Goal: Find contact information: Find contact information

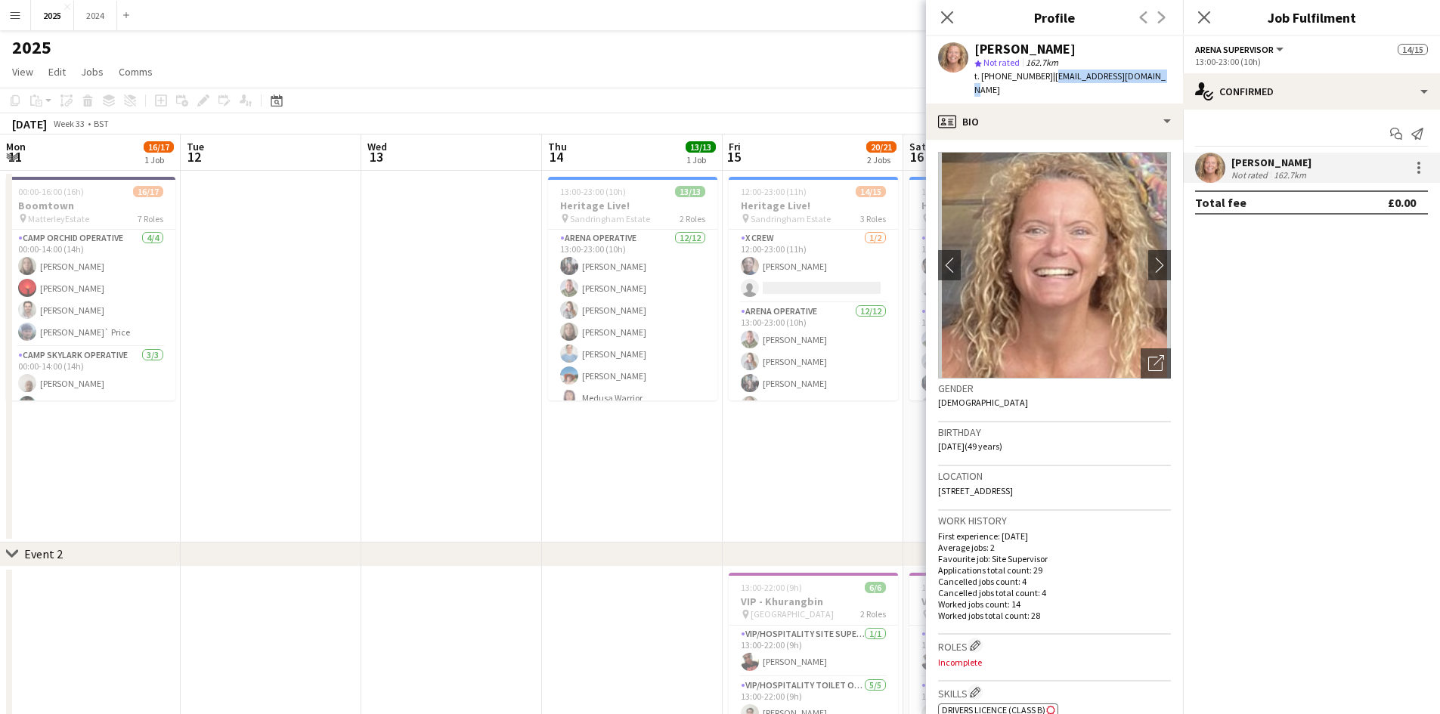
scroll to position [0, 520]
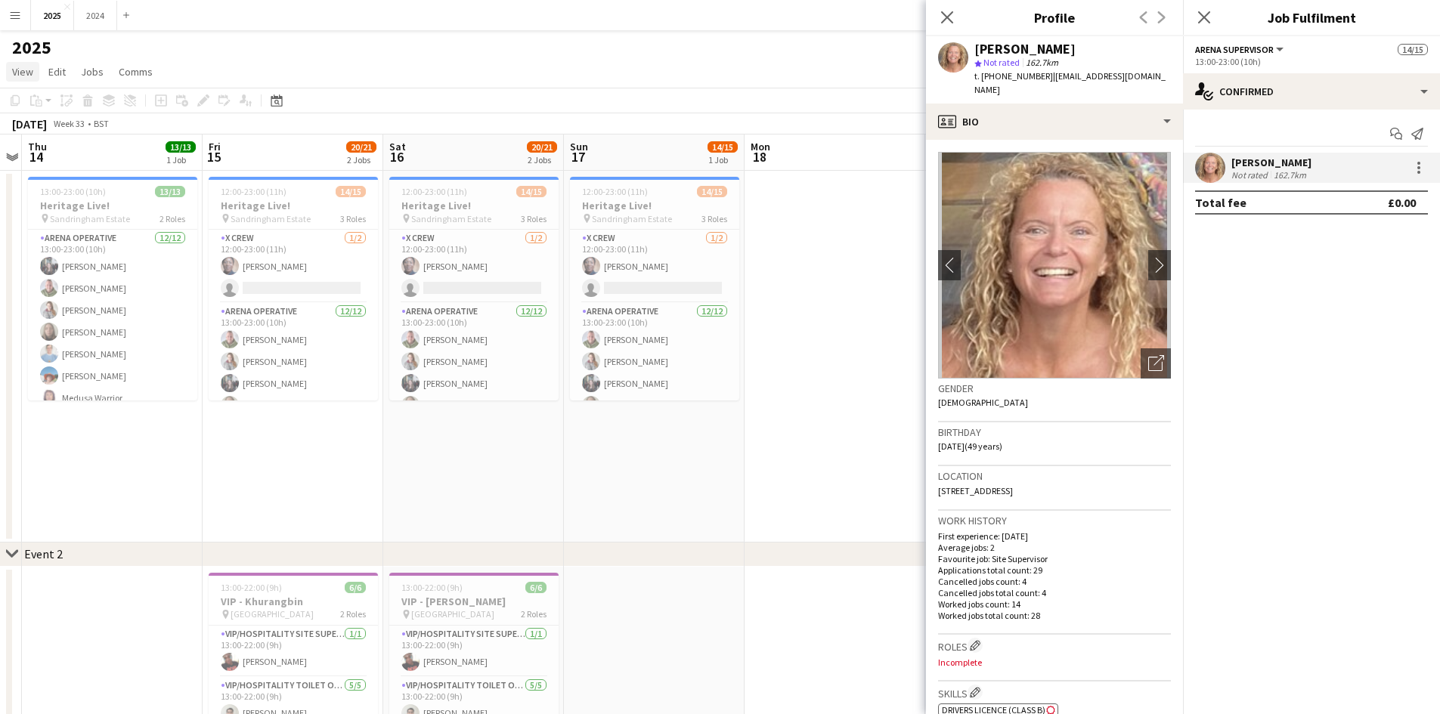
click at [38, 72] on link "View" at bounding box center [22, 72] width 33 height 20
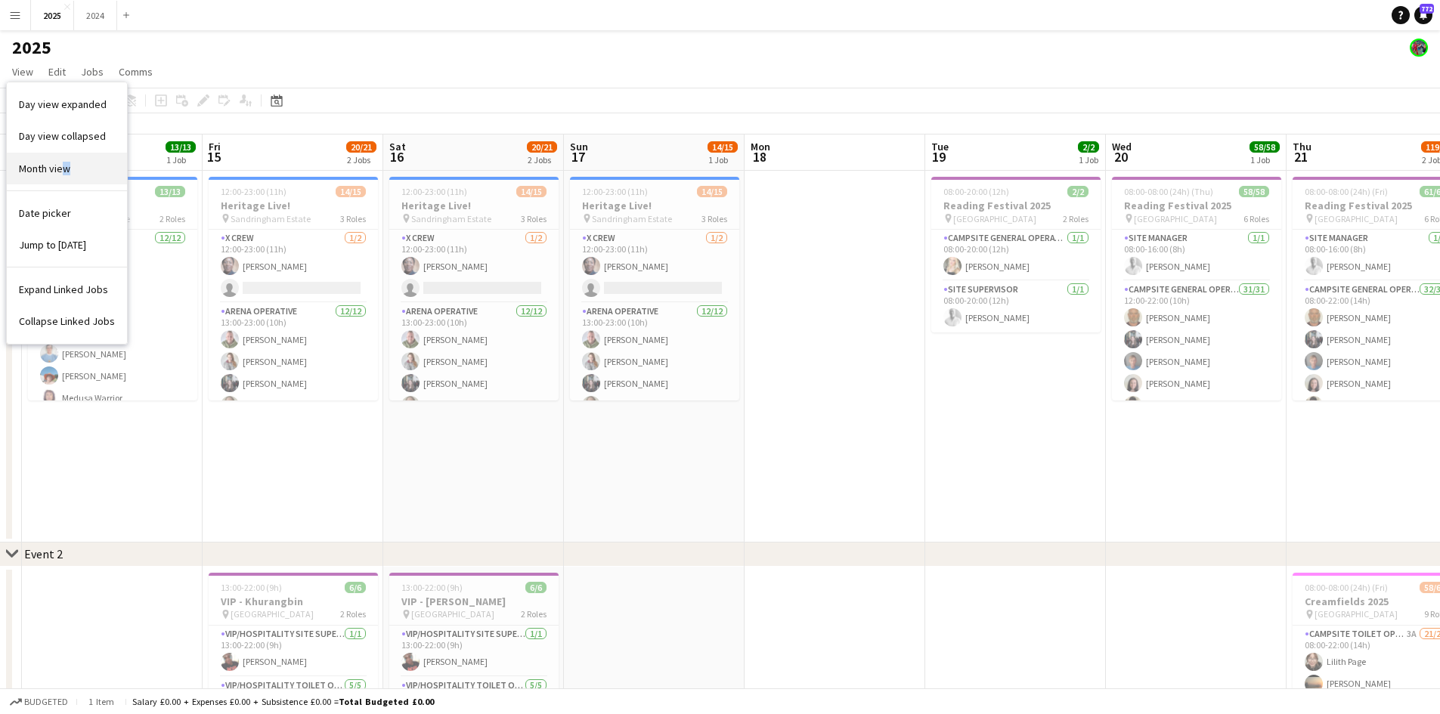
click at [67, 166] on span "Month view" at bounding box center [44, 169] width 51 height 14
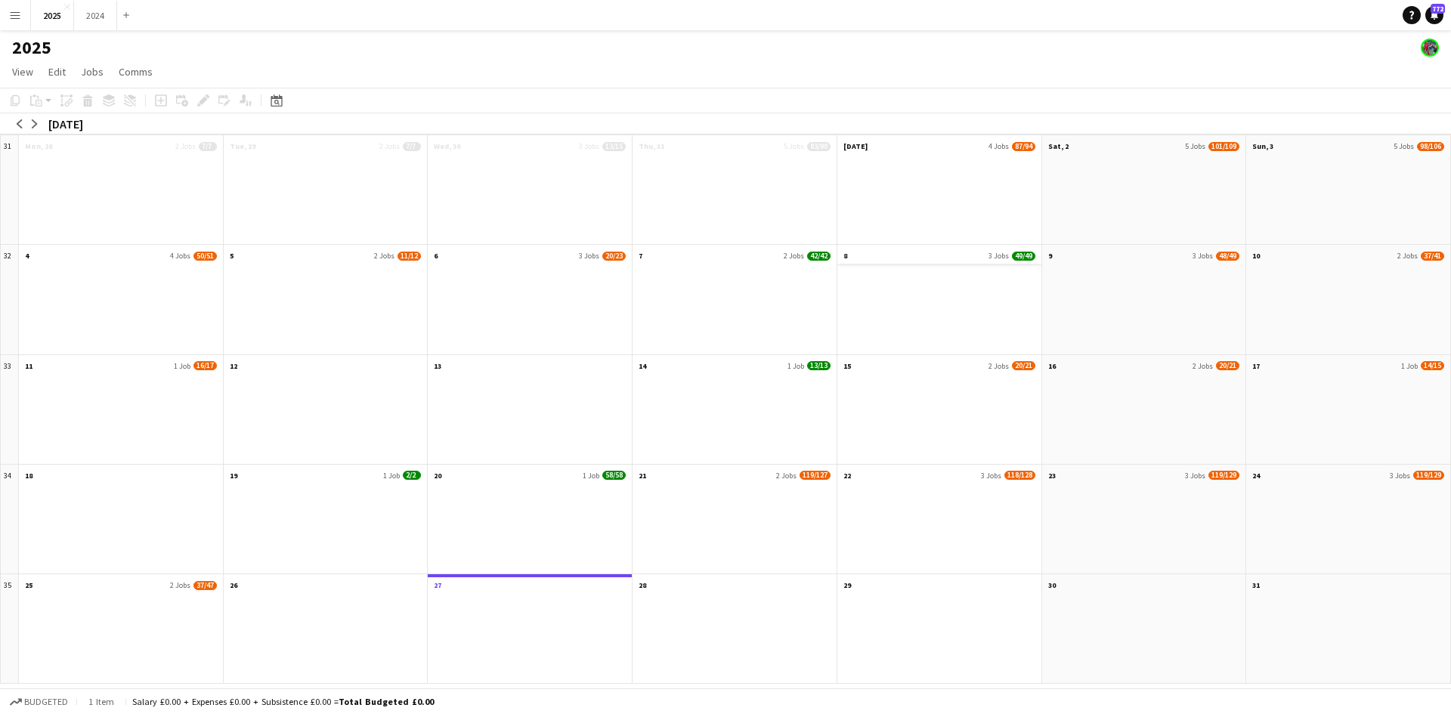
click at [967, 259] on app-month-view-date-header "8 3 Jobs 49/49" at bounding box center [939, 254] width 204 height 19
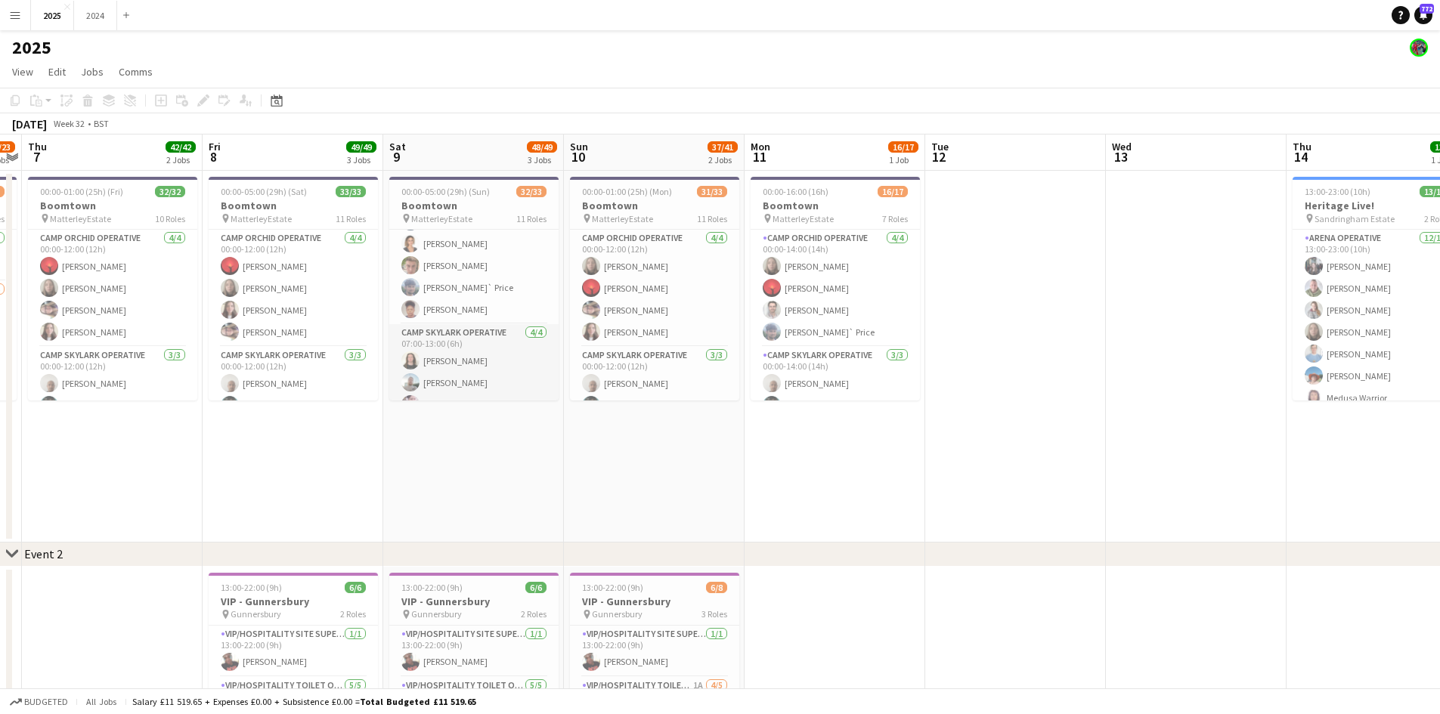
scroll to position [378, 0]
click at [475, 283] on app-card-role "Camp Orchid Operative [DATE] 07:00-13:00 (6h) [PERSON_NAME] [PERSON_NAME] [PERS…" at bounding box center [473, 207] width 169 height 183
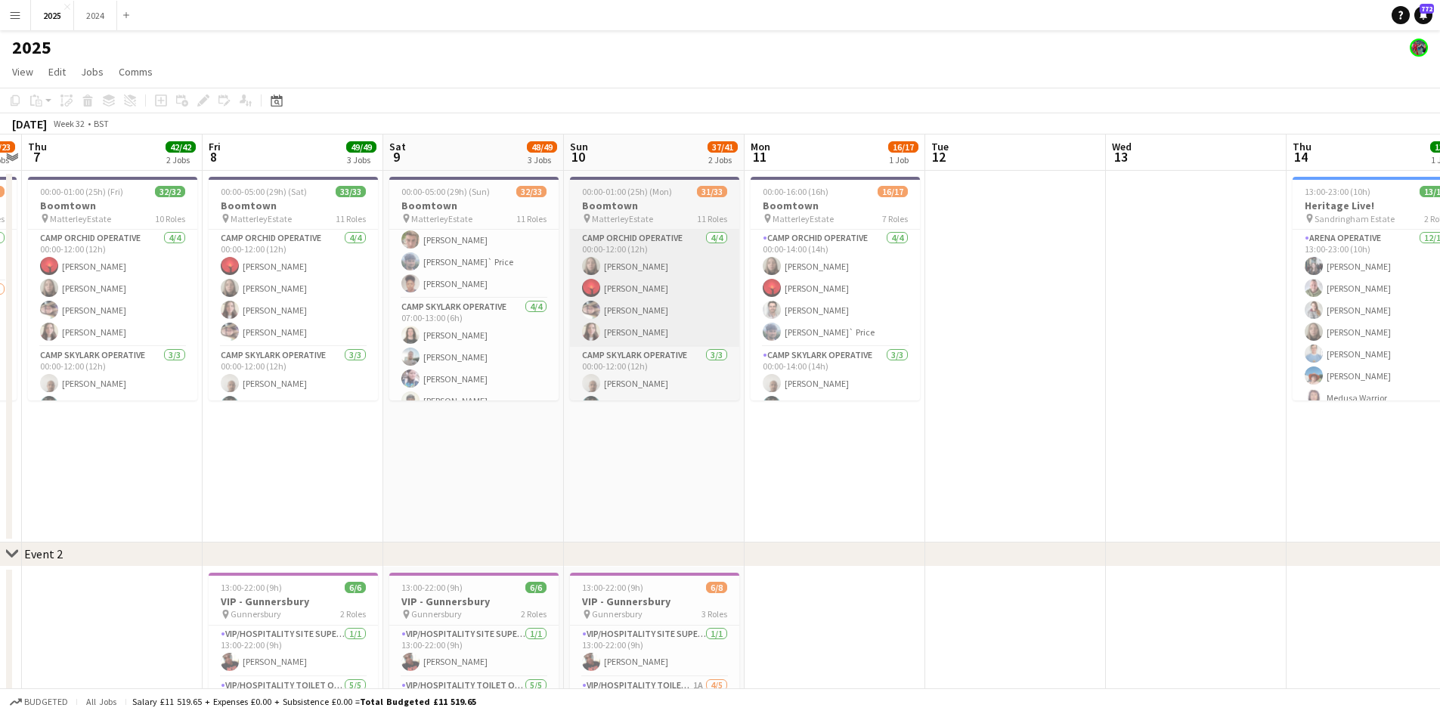
scroll to position [379, 0]
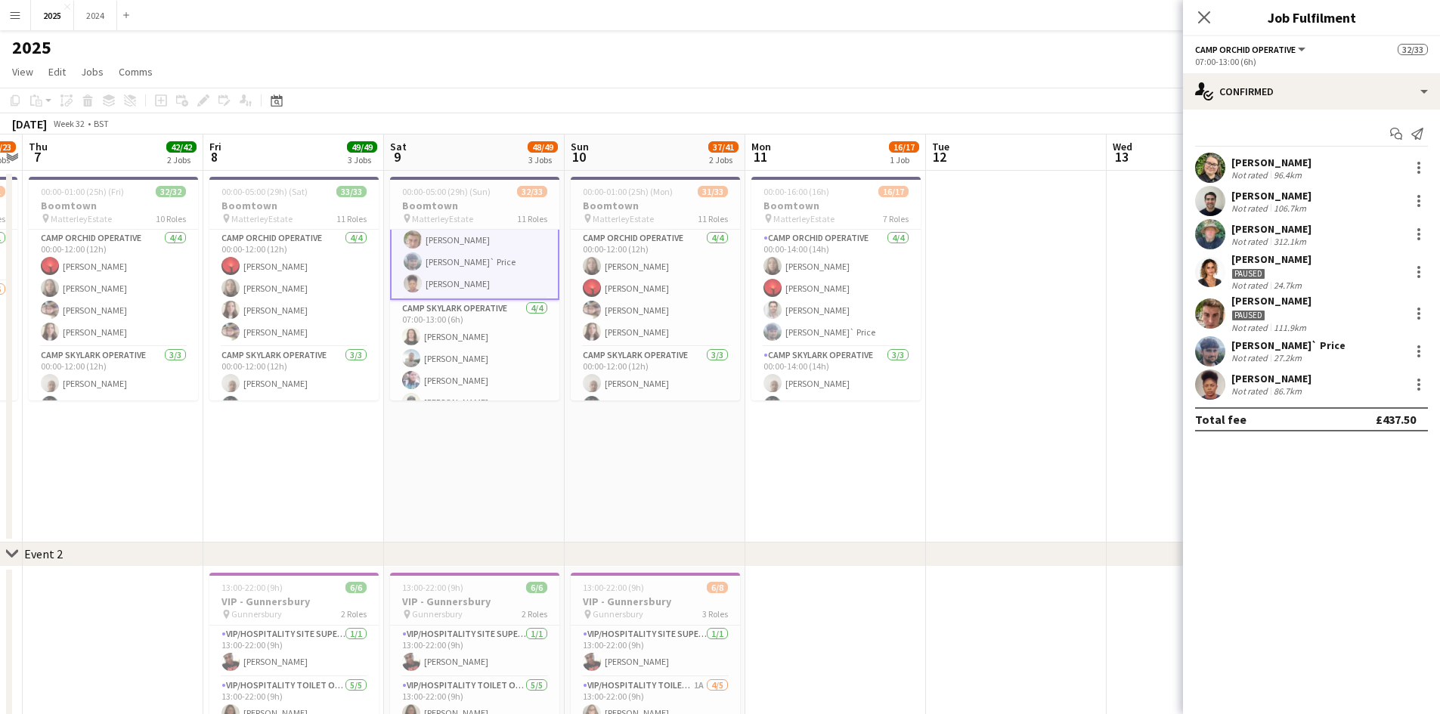
click at [1319, 376] on div "[PERSON_NAME] Not rated 86.7km" at bounding box center [1311, 385] width 257 height 30
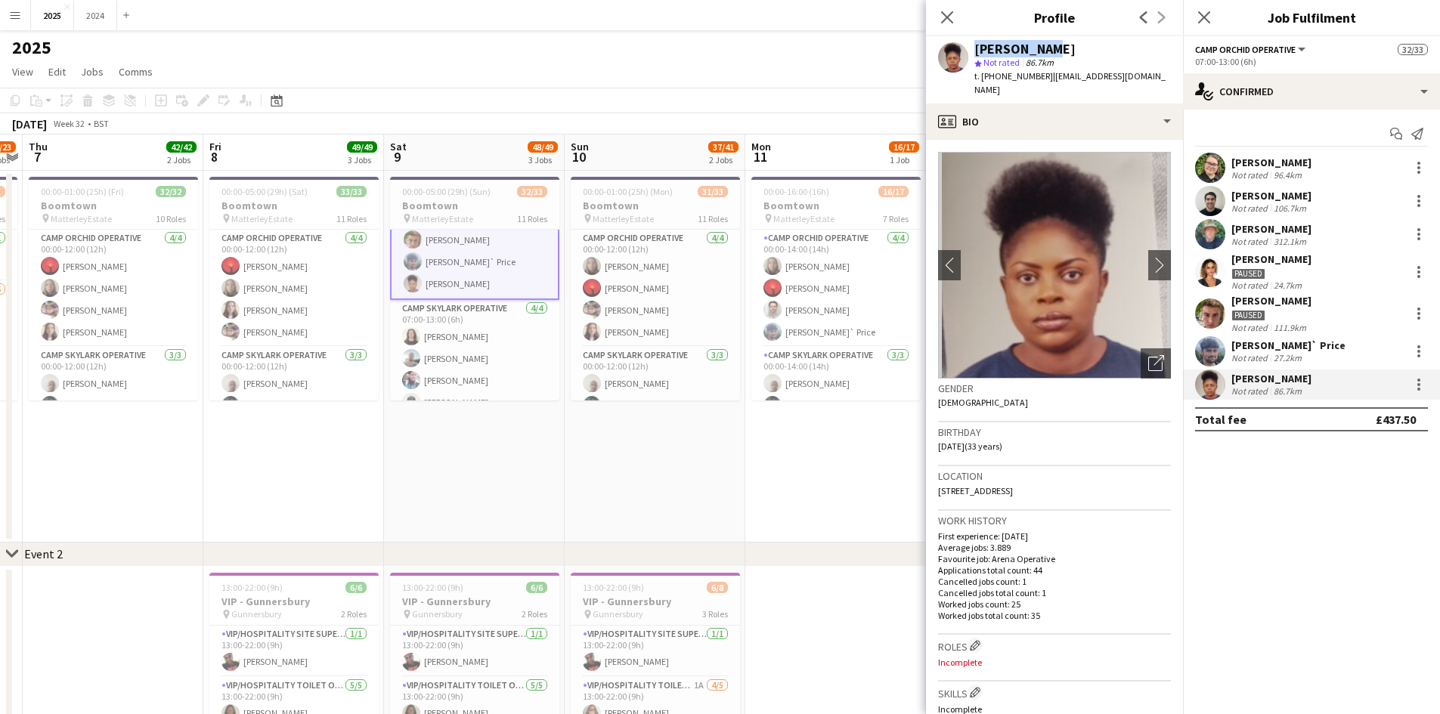
drag, startPoint x: 1063, startPoint y: 43, endPoint x: 969, endPoint y: 52, distance: 94.2
click at [969, 52] on div "[PERSON_NAME] star Not rated 86.7km t. [PHONE_NUMBER] | [EMAIL_ADDRESS][DOMAIN_…" at bounding box center [1054, 69] width 257 height 67
copy div "[PERSON_NAME]"
drag, startPoint x: 1156, startPoint y: 77, endPoint x: 981, endPoint y: 80, distance: 175.4
click at [981, 80] on div "[PERSON_NAME] star Not rated 86.7km t. [PHONE_NUMBER] | [EMAIL_ADDRESS][DOMAIN_…" at bounding box center [1054, 69] width 257 height 67
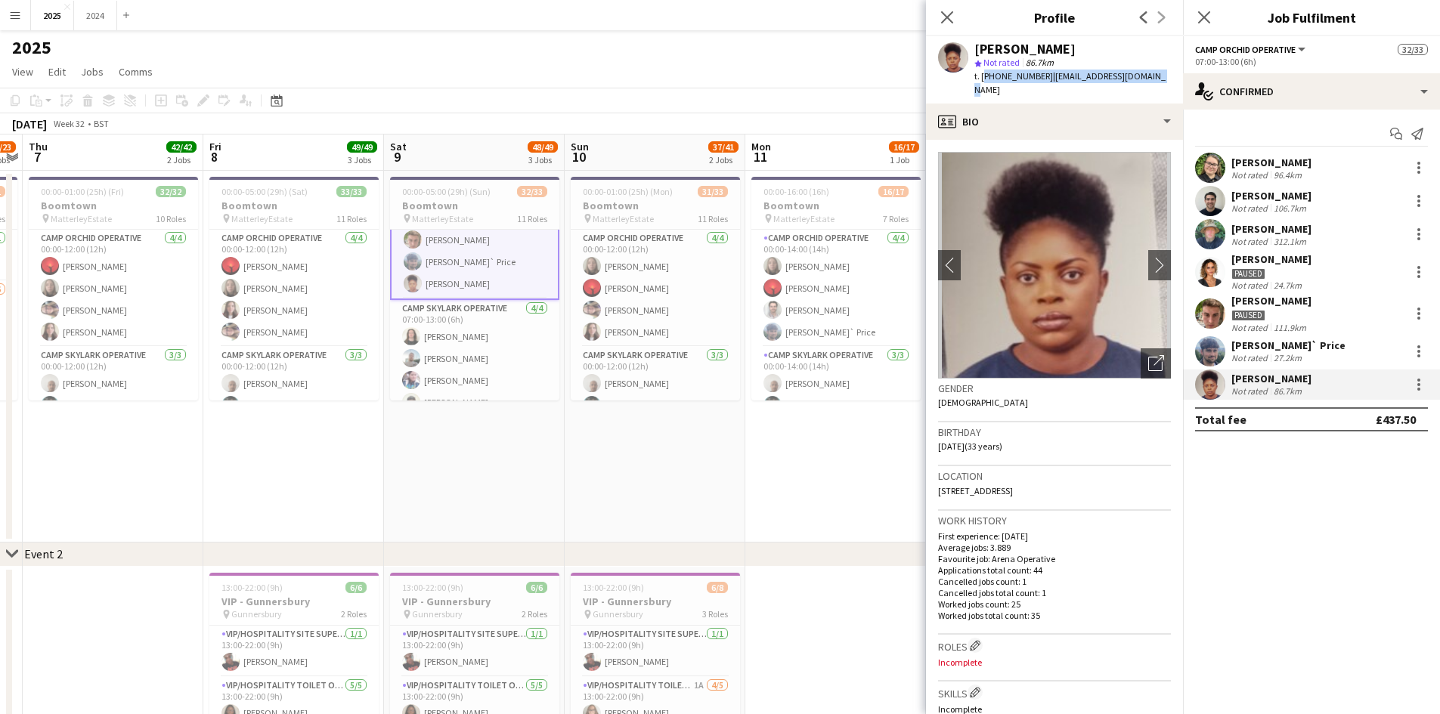
copy div "[PHONE_NUMBER] | [EMAIL_ADDRESS][DOMAIN_NAME]"
